Goal: Manage account settings

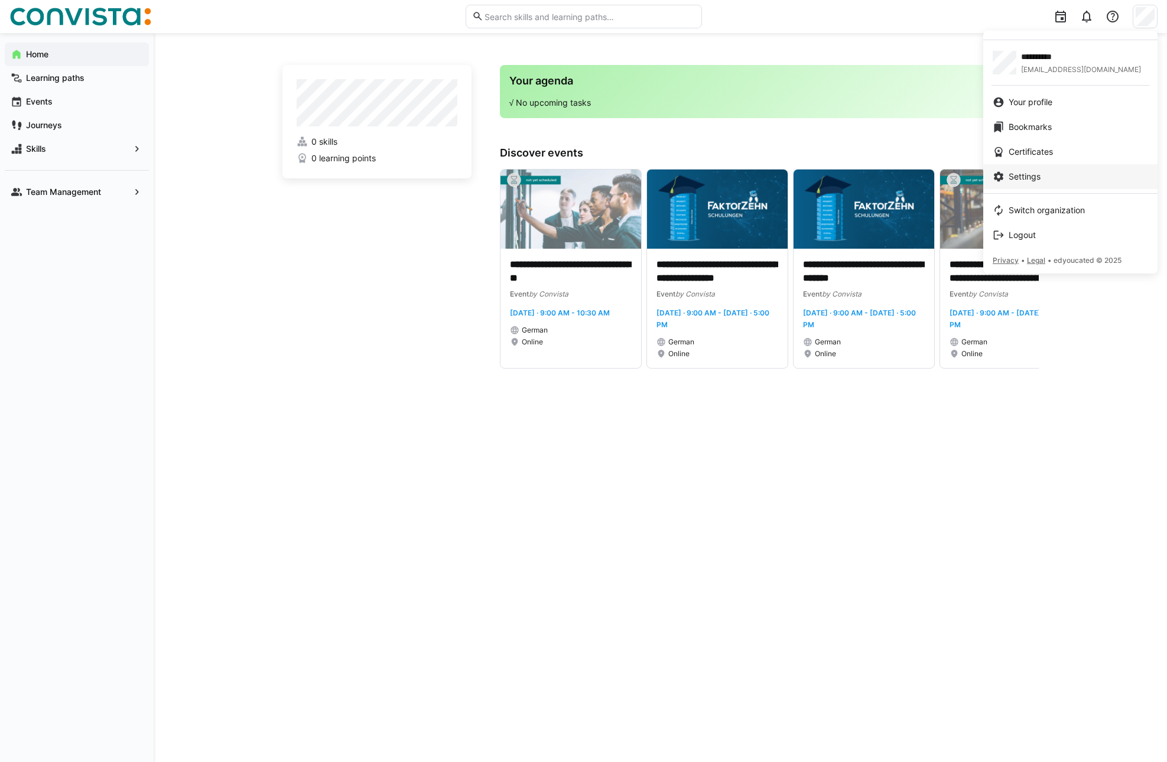
click at [1018, 178] on span "Settings" at bounding box center [1024, 177] width 32 height 12
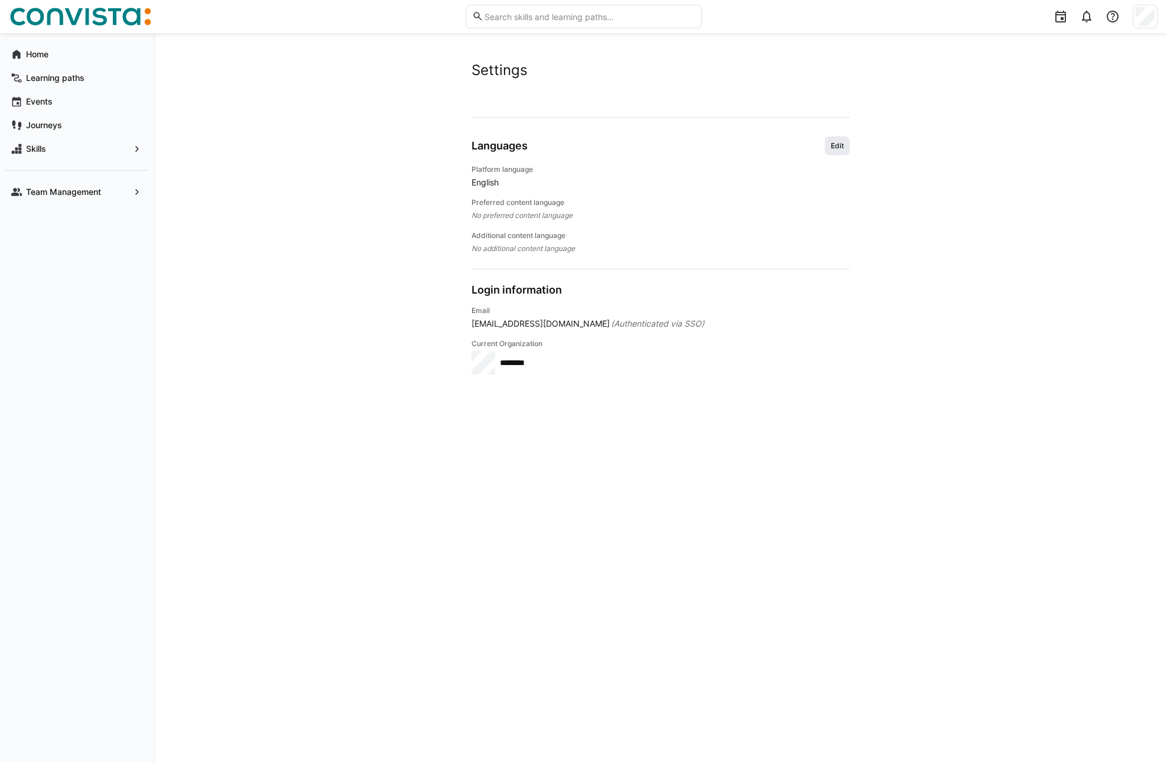
click at [845, 144] on span "Edit" at bounding box center [837, 145] width 25 height 19
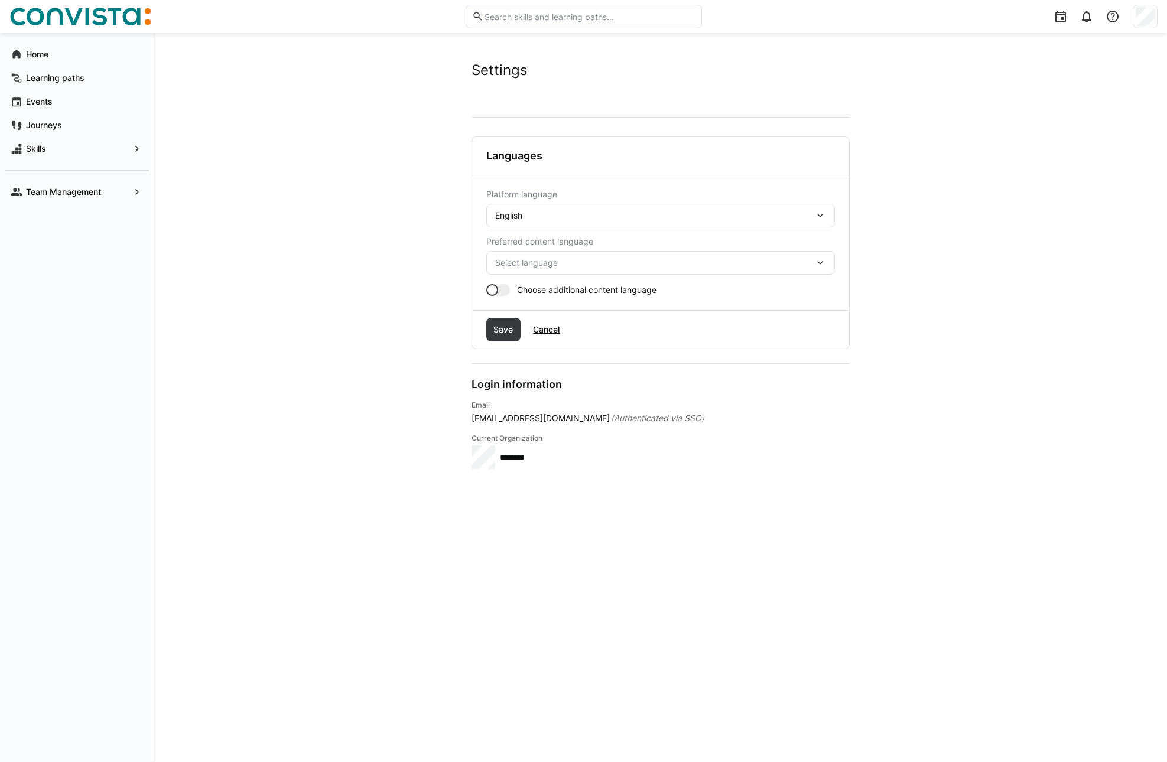
click at [822, 213] on eds-icon at bounding box center [820, 216] width 12 height 12
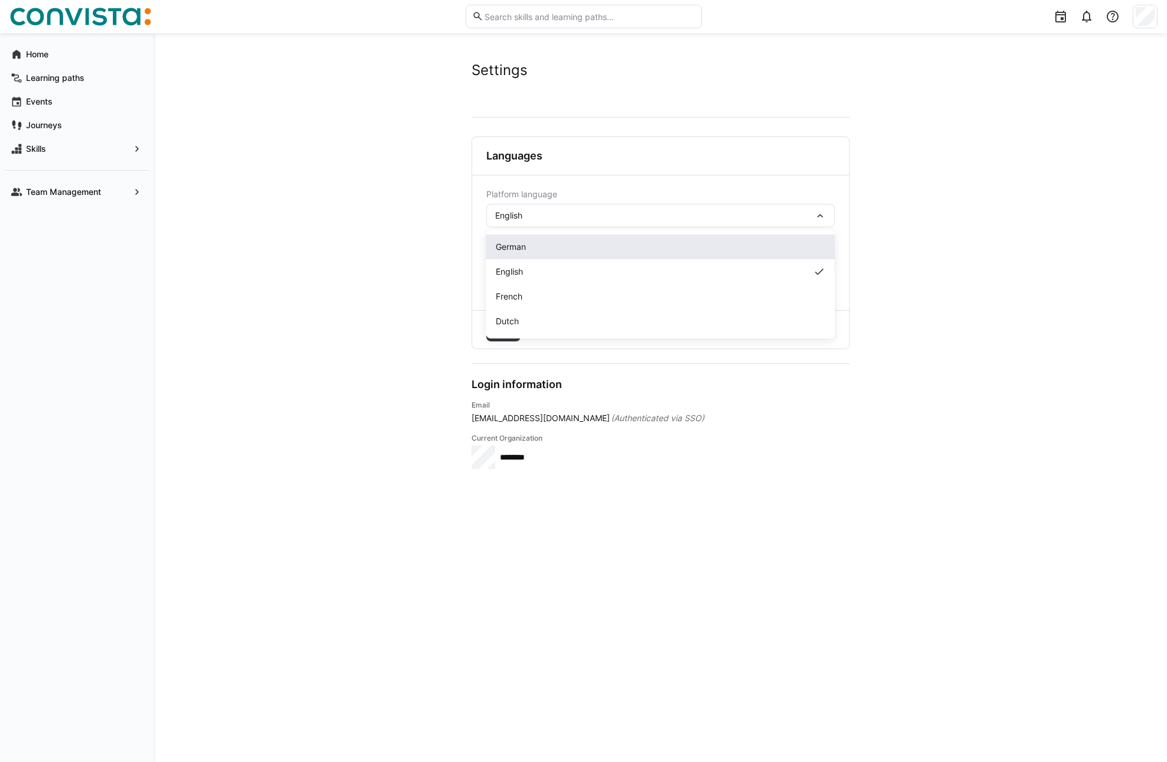
click at [664, 243] on div "German" at bounding box center [661, 247] width 330 height 12
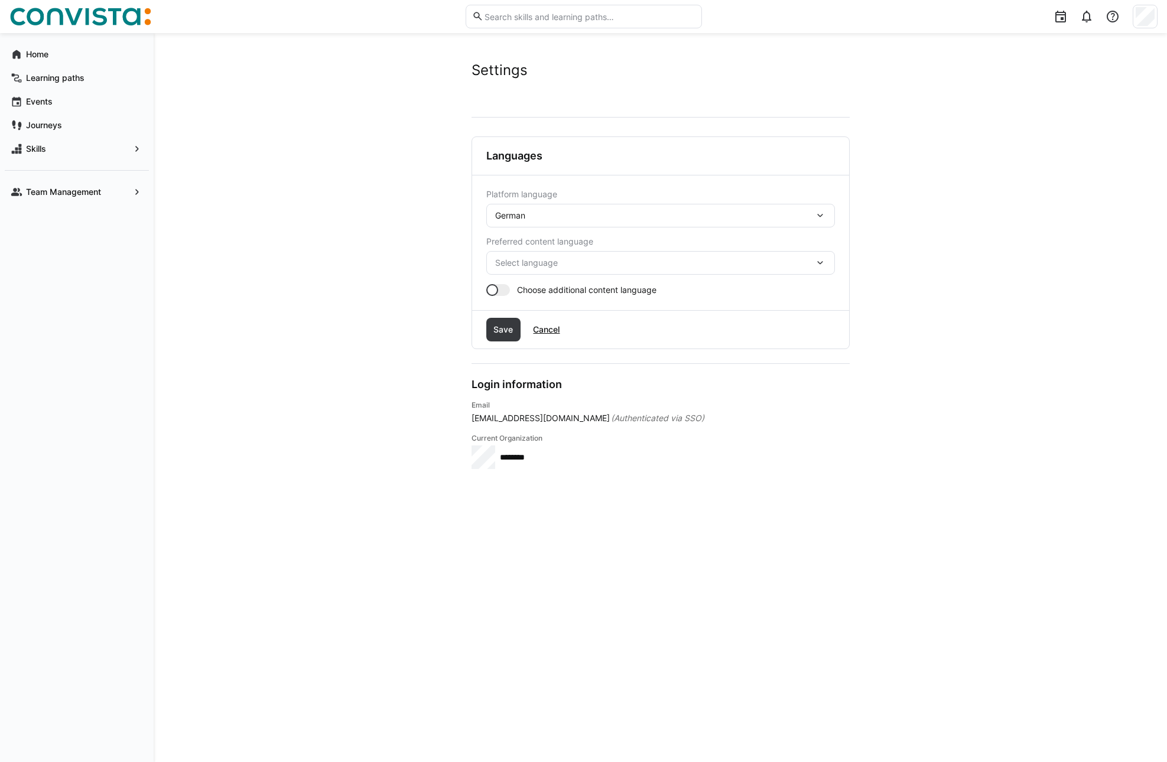
click at [824, 261] on eds-icon at bounding box center [820, 263] width 12 height 12
click at [576, 289] on div "German" at bounding box center [661, 294] width 330 height 12
click at [500, 333] on span "Save" at bounding box center [503, 330] width 23 height 12
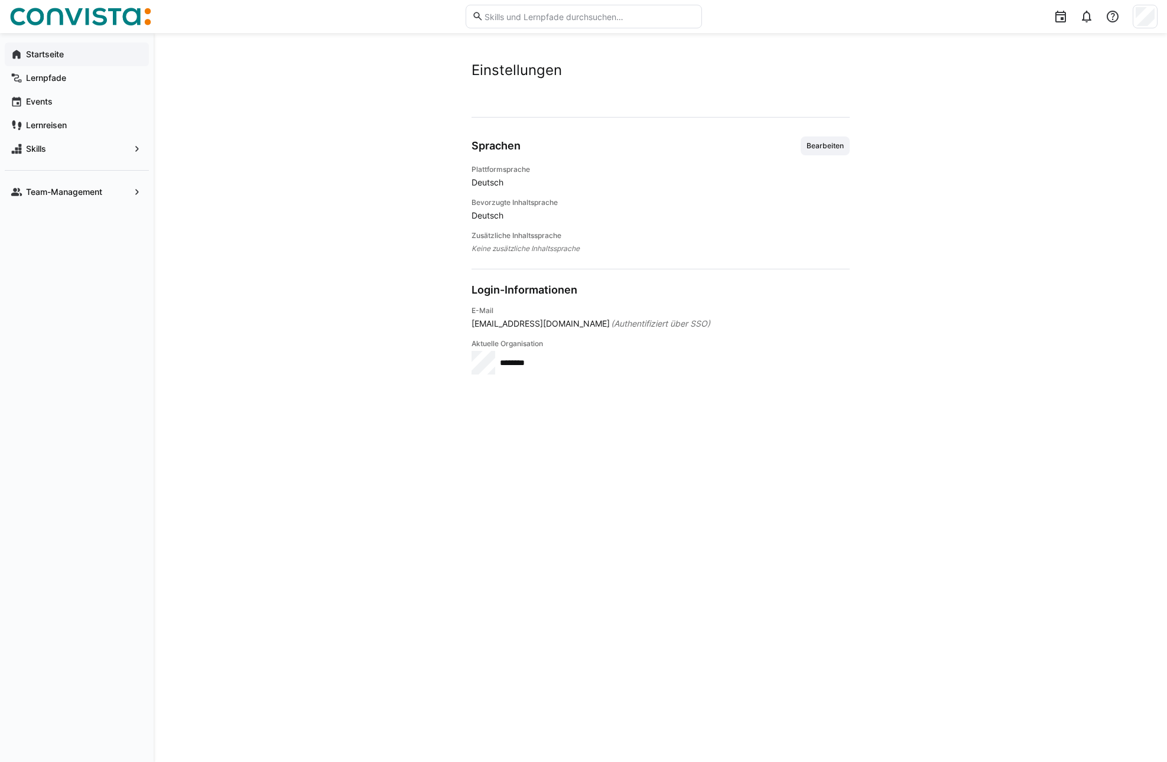
click at [0, 0] on app-navigation-label "Startseite" at bounding box center [0, 0] width 0 height 0
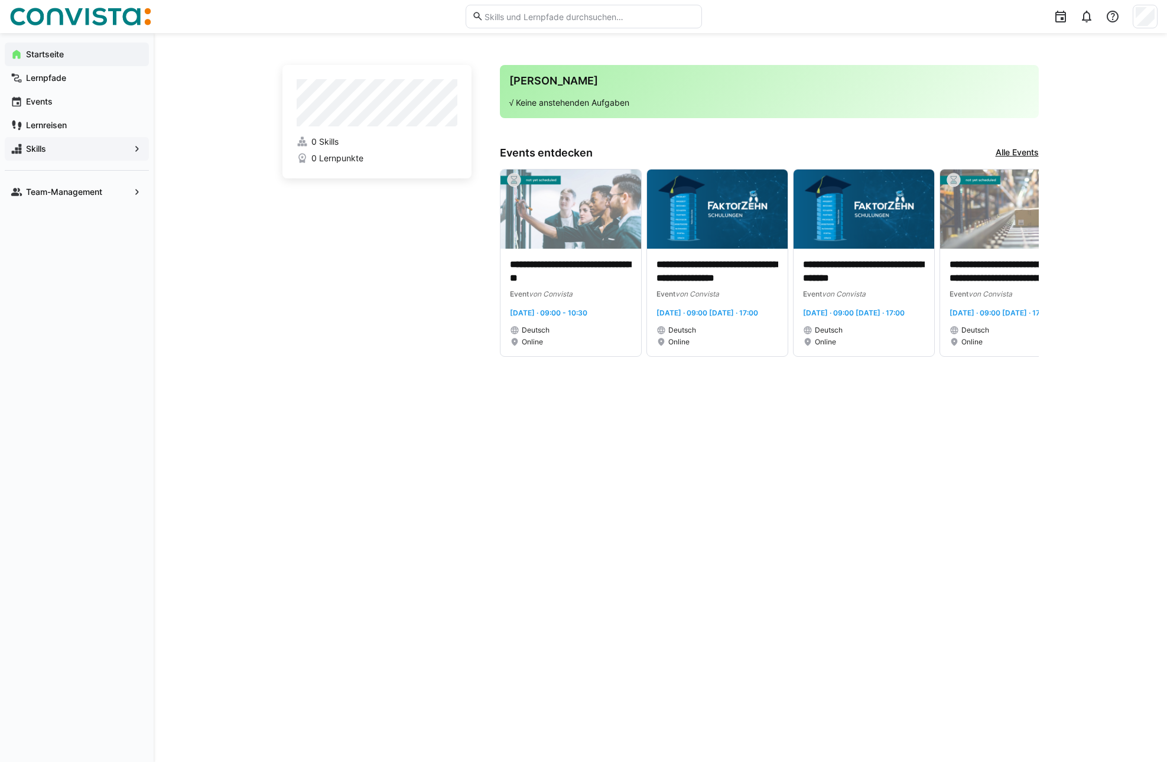
click at [54, 151] on span "Skills" at bounding box center [76, 149] width 105 height 12
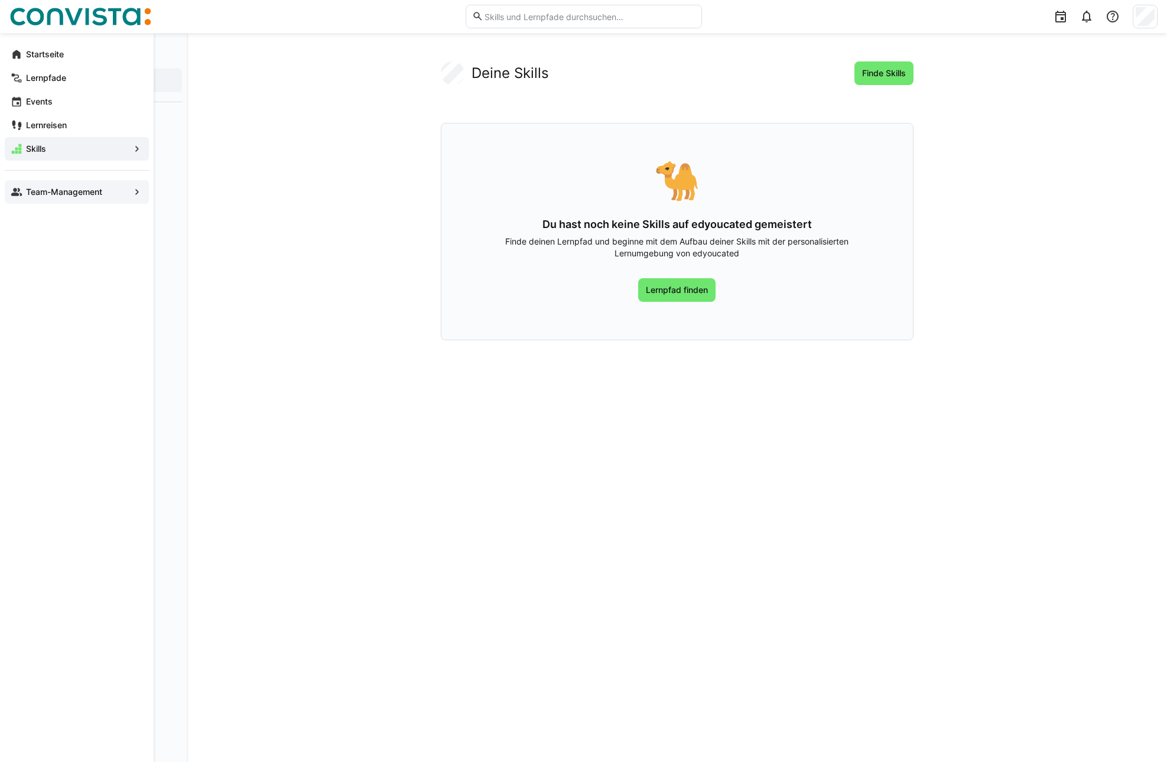
click at [0, 0] on app-navigation-label "Team-Management" at bounding box center [0, 0] width 0 height 0
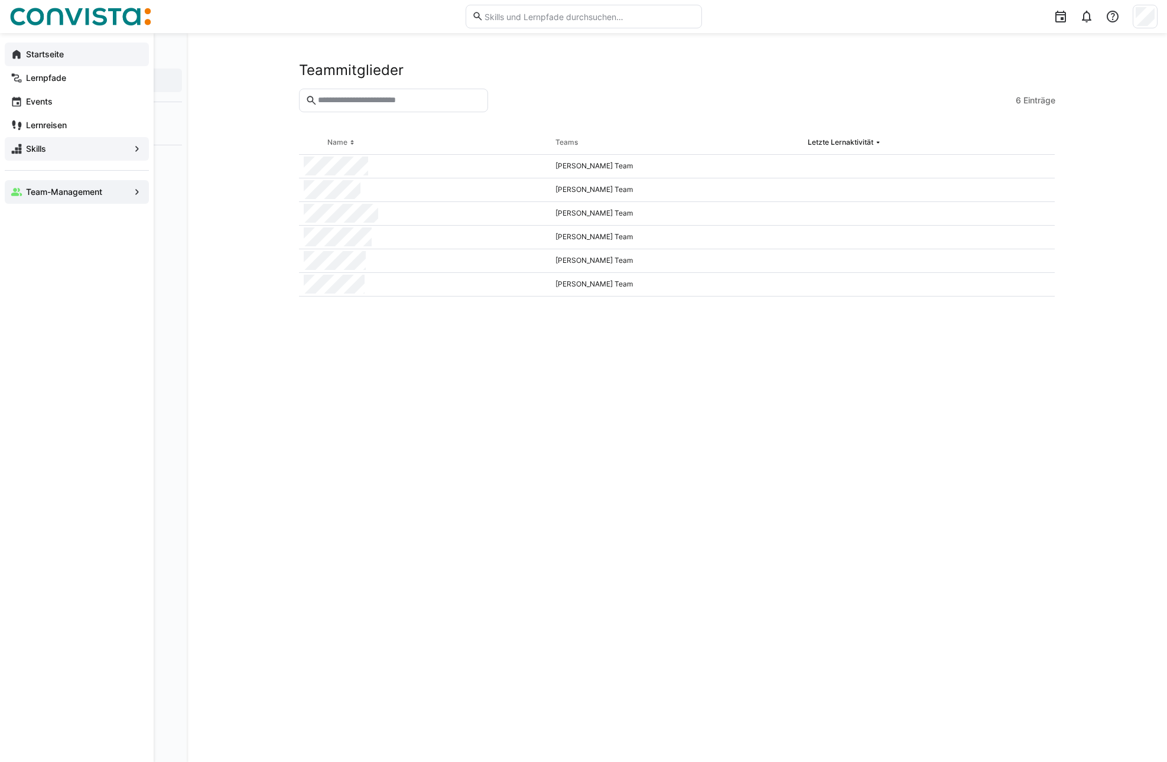
click at [61, 47] on div "Startseite" at bounding box center [77, 55] width 144 height 24
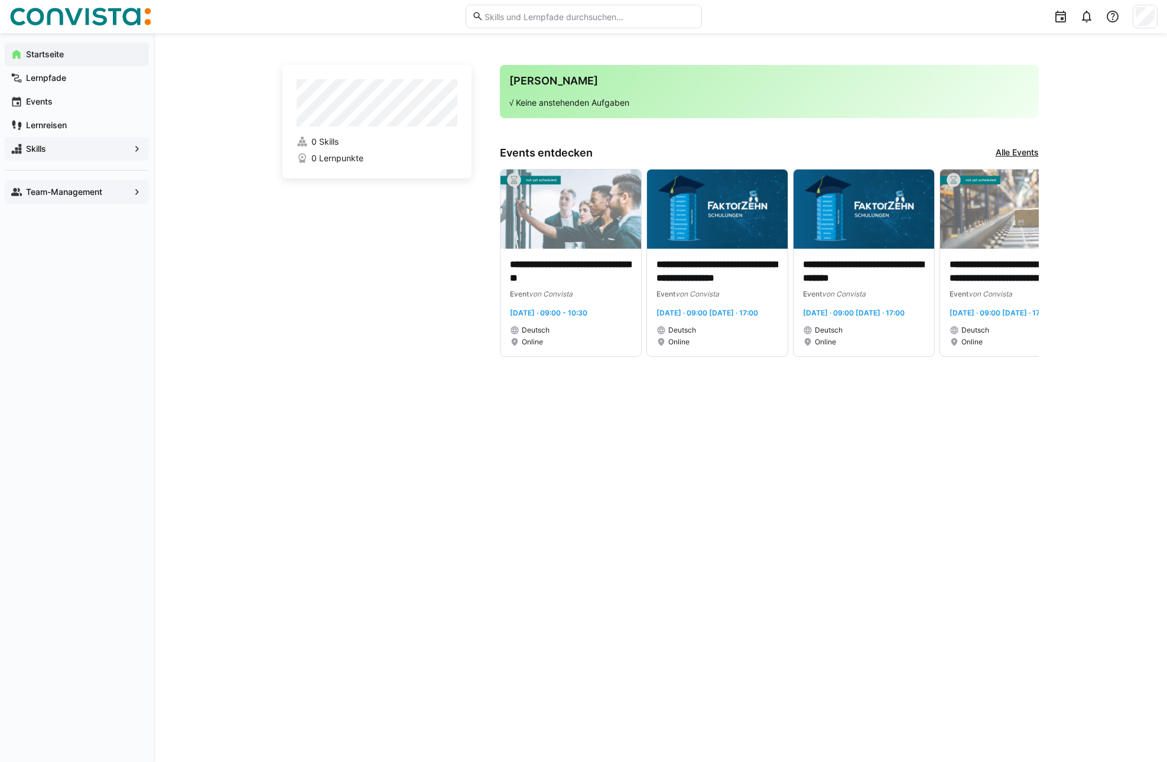
click at [0, 0] on app-navigation-label "Team-Management" at bounding box center [0, 0] width 0 height 0
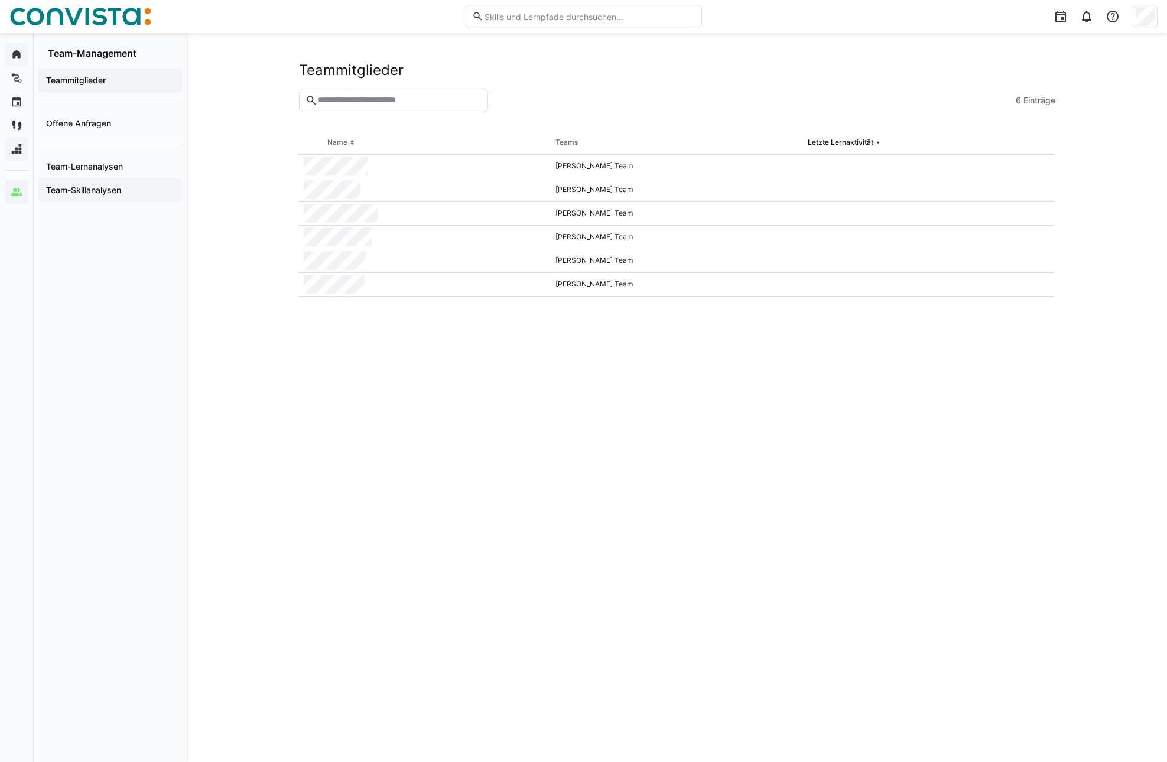
click at [0, 0] on app-navigation-label "Team-Skillanalysen" at bounding box center [0, 0] width 0 height 0
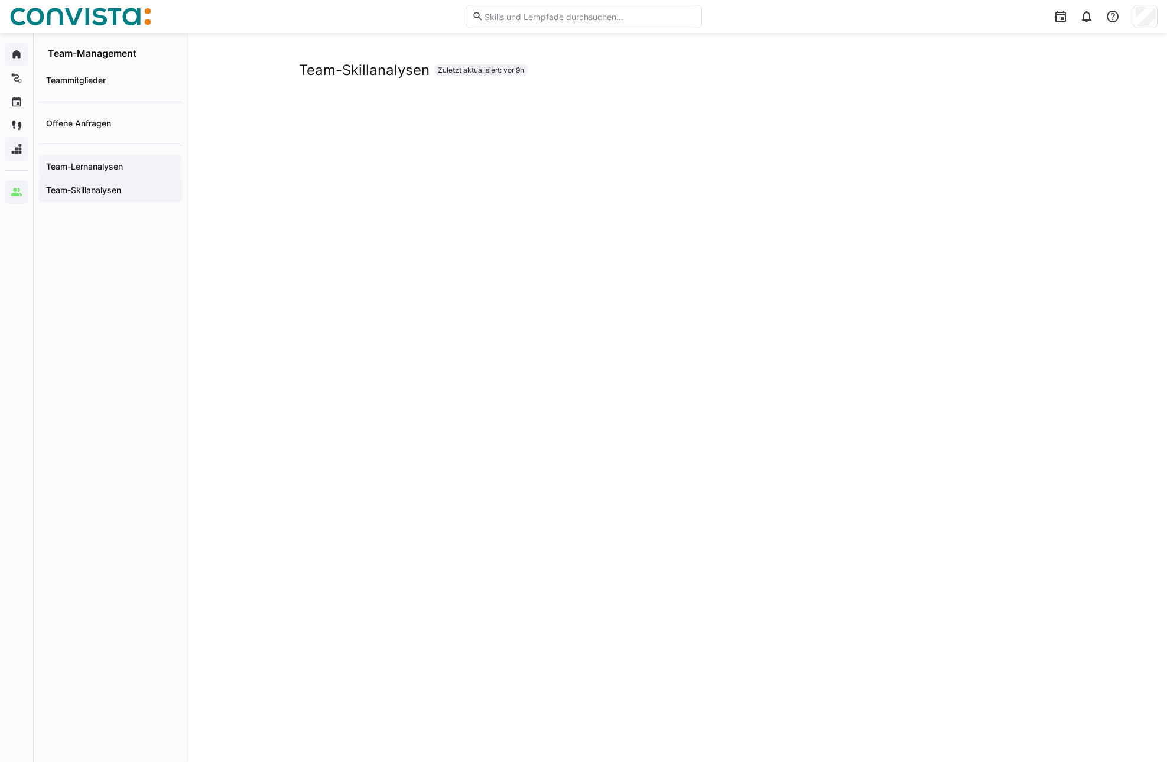
click at [0, 0] on app-navigation-label "Team-Lernanalysen" at bounding box center [0, 0] width 0 height 0
click at [0, 0] on app-navigation-label "Offene Anfragen" at bounding box center [0, 0] width 0 height 0
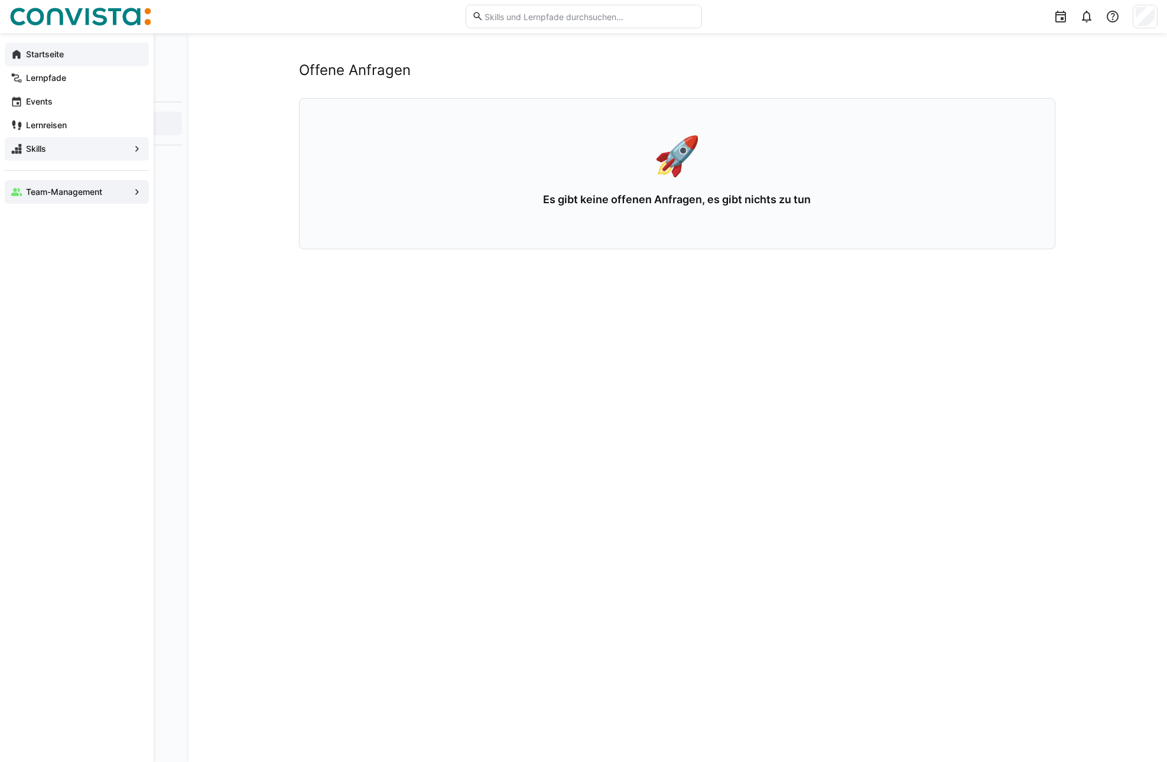
click at [23, 53] on div "Startseite" at bounding box center [77, 55] width 144 height 24
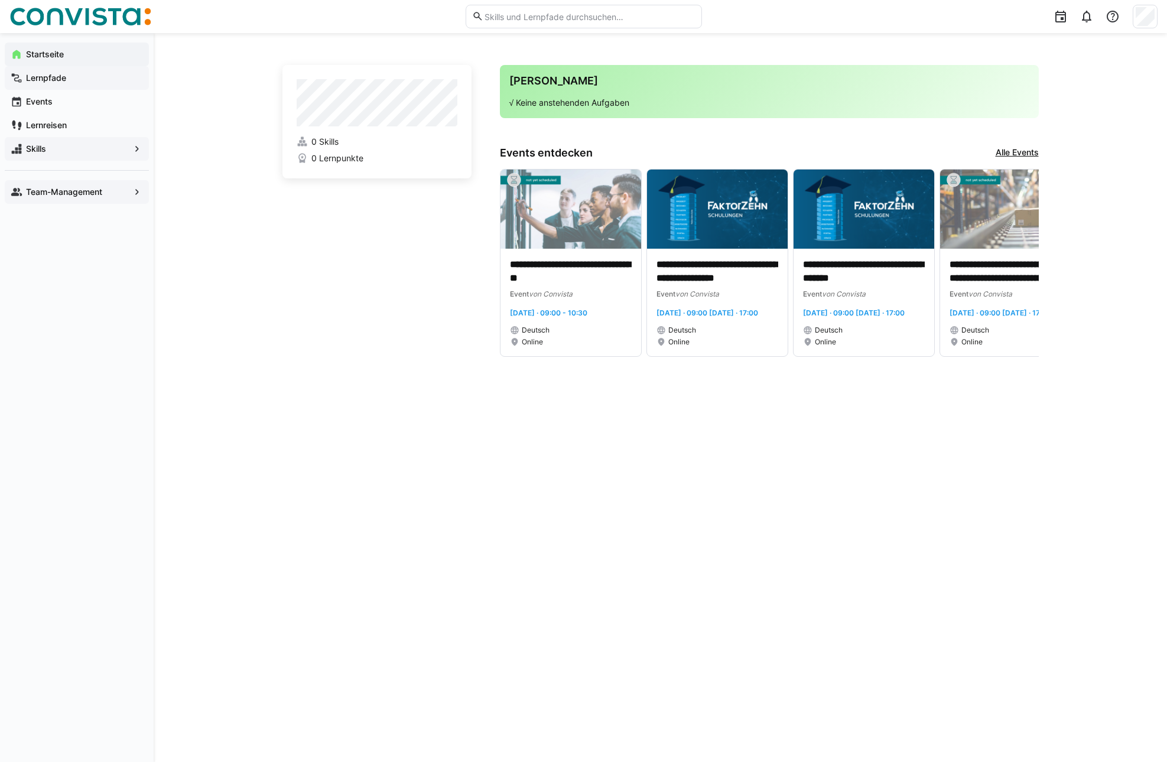
click at [0, 0] on app-navigation-label "Lernpfade" at bounding box center [0, 0] width 0 height 0
